Goal: Find specific page/section: Find specific page/section

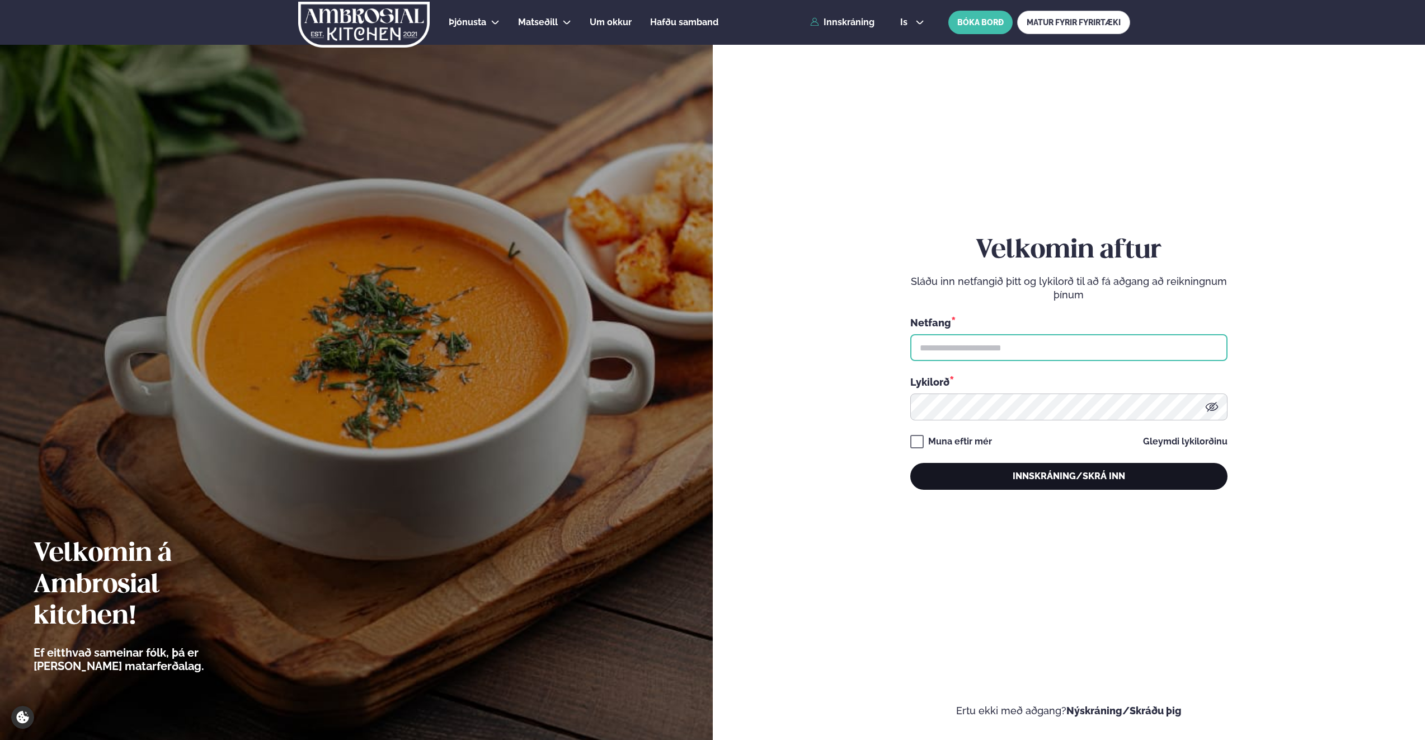
type input "**********"
click at [1041, 472] on button "Innskráning/Skrá inn" at bounding box center [1069, 476] width 317 height 27
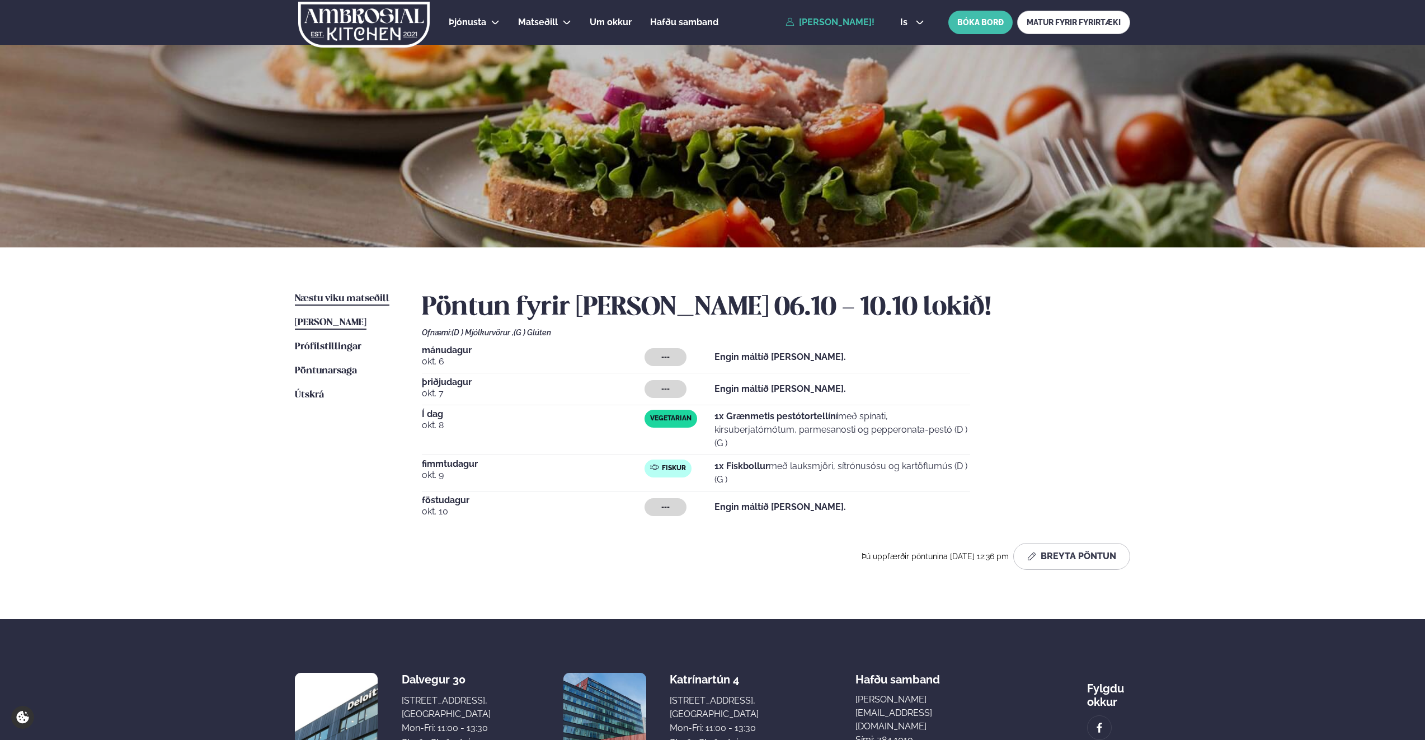
click at [337, 298] on span "Næstu viku matseðill" at bounding box center [342, 299] width 95 height 10
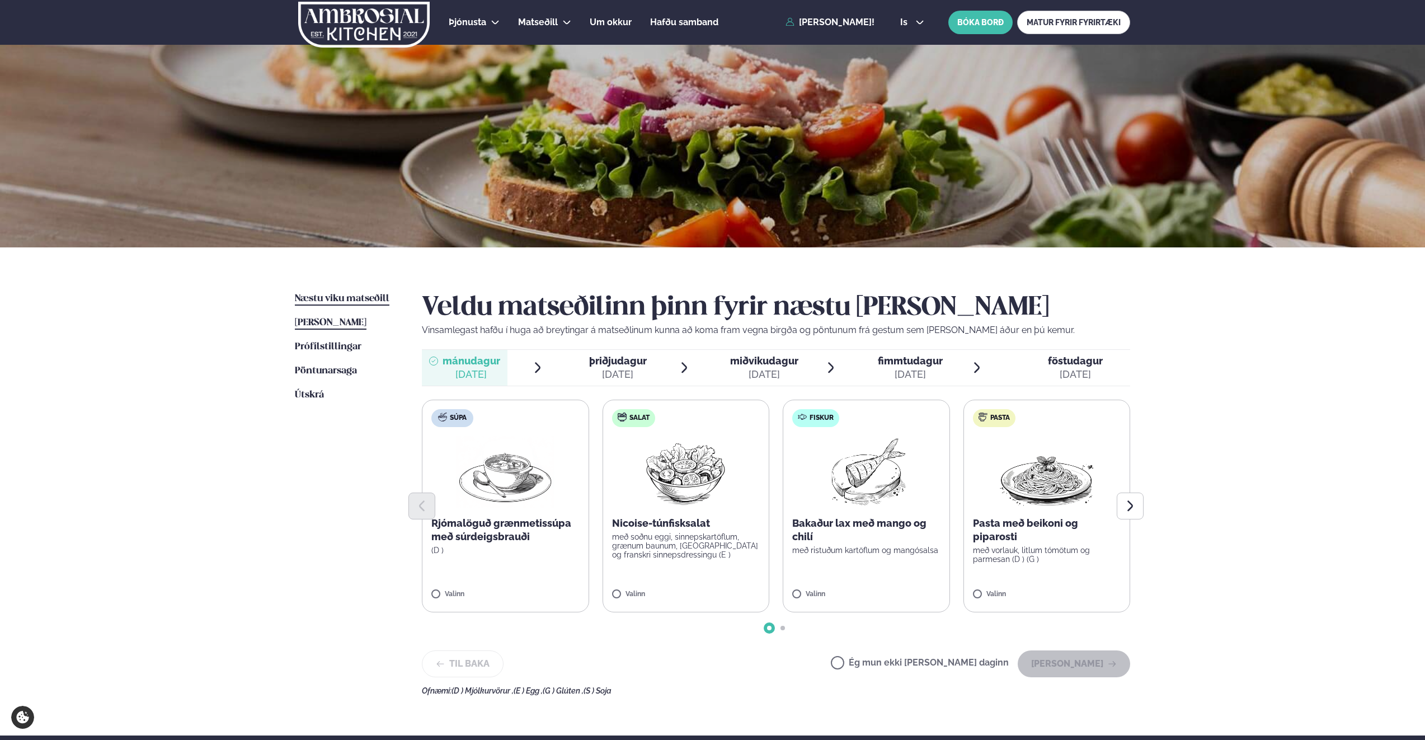
click at [340, 322] on span "[PERSON_NAME]" at bounding box center [331, 323] width 72 height 10
